Goal: Information Seeking & Learning: Learn about a topic

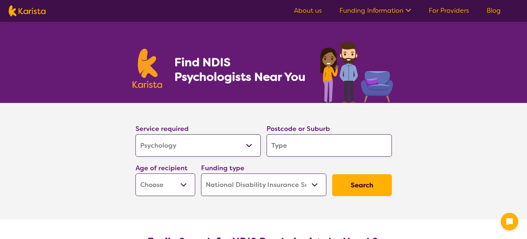
select select "Psychology"
select select "NDIS"
select select "Psychology"
select select "NDIS"
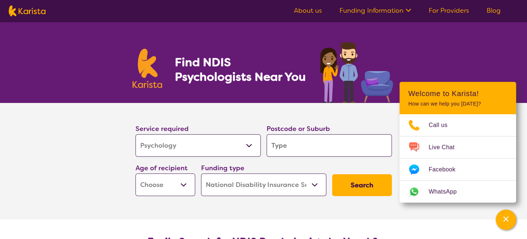
click at [451, 12] on link "For Providers" at bounding box center [449, 10] width 40 height 9
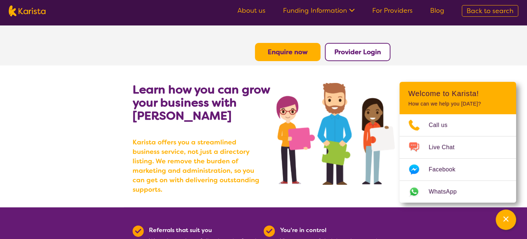
click at [316, 11] on link "Funding Information" at bounding box center [319, 10] width 72 height 9
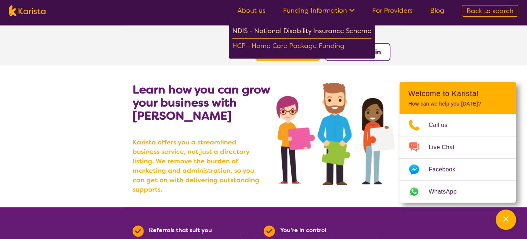
click at [284, 34] on div "NDIS - National Disability Insurance Scheme" at bounding box center [301, 31] width 139 height 13
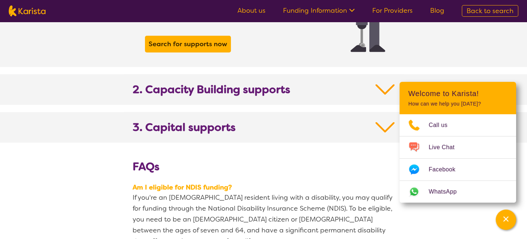
scroll to position [761, 0]
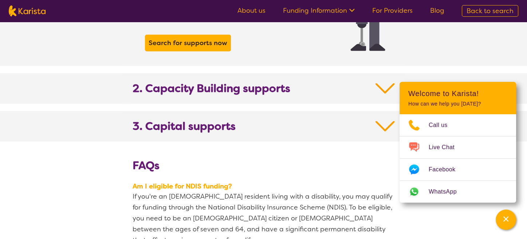
click at [201, 120] on b "3. Capital supports" at bounding box center [184, 126] width 103 height 13
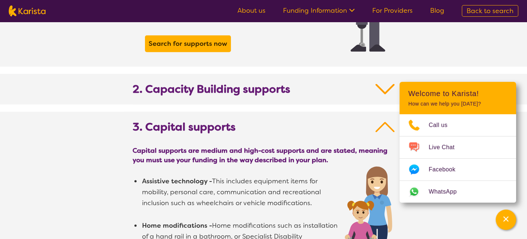
scroll to position [760, 0]
click at [202, 85] on h2 "2. Capacity Building supports" at bounding box center [264, 94] width 262 height 22
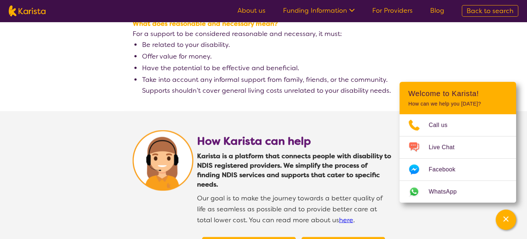
scroll to position [1907, 0]
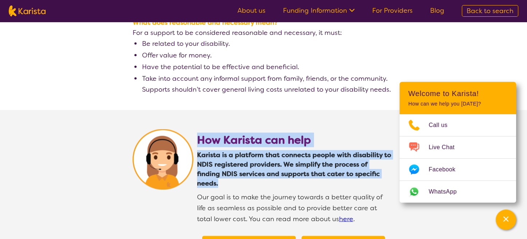
drag, startPoint x: 277, startPoint y: 145, endPoint x: 196, endPoint y: 118, distance: 85.9
click at [196, 118] on div "How Karista can help Karista is a platform that connects people with disability…" at bounding box center [293, 191] width 201 height 150
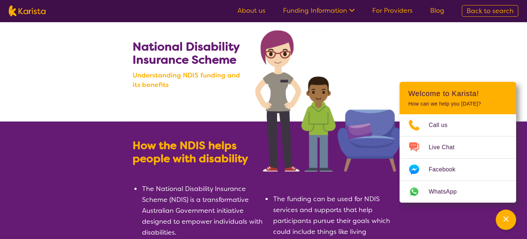
scroll to position [0, 0]
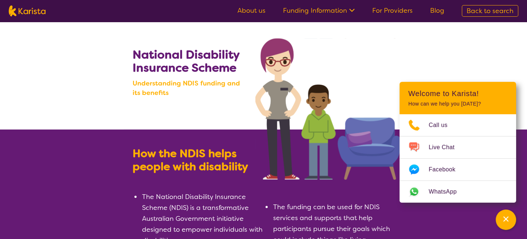
click at [249, 16] on ul "About us Funding Information NDIS - National Disability Insurance Scheme HCP - …" at bounding box center [341, 11] width 224 height 12
click at [260, 13] on link "About us" at bounding box center [251, 10] width 28 height 9
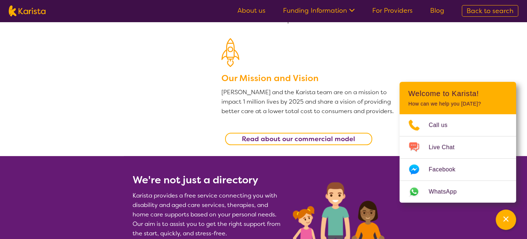
click at [290, 146] on div "Read about our commercial model" at bounding box center [307, 139] width 173 height 20
click at [290, 142] on b "Read about our commercial model" at bounding box center [298, 139] width 113 height 9
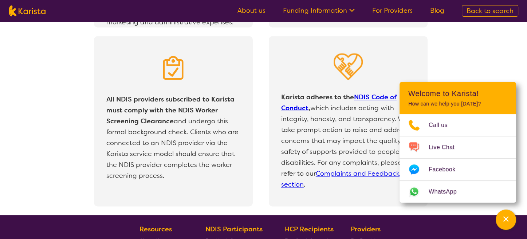
scroll to position [1496, 0]
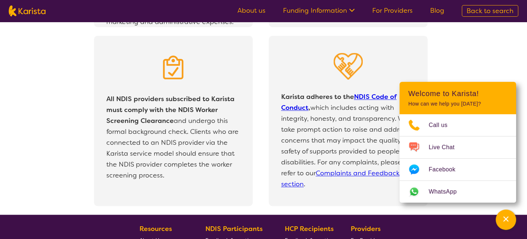
click at [229, 67] on div "All NDIS providers subscribed to Karista must comply with the NDIS Worker Scree…" at bounding box center [173, 121] width 159 height 170
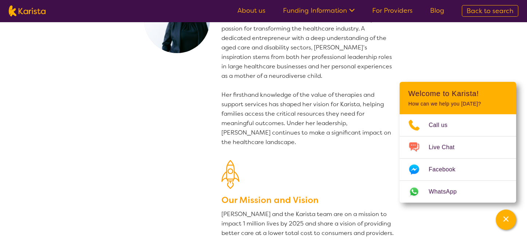
scroll to position [0, 0]
